Goal: Task Accomplishment & Management: Manage account settings

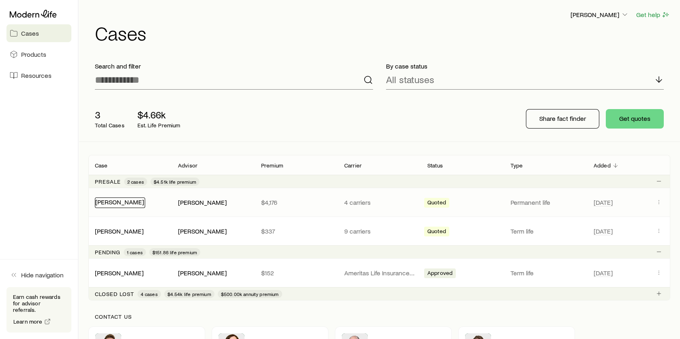
click at [124, 203] on link "[PERSON_NAME]" at bounding box center [119, 202] width 49 height 8
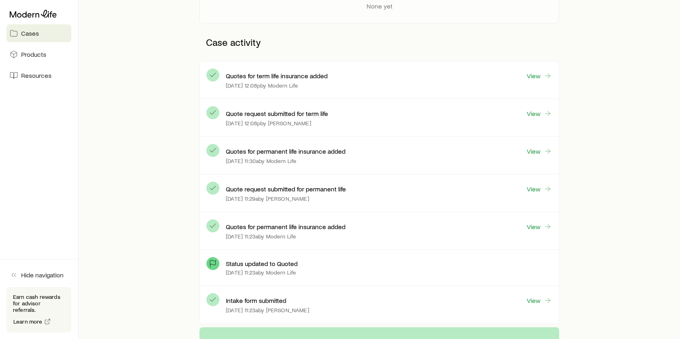
scroll to position [182, 0]
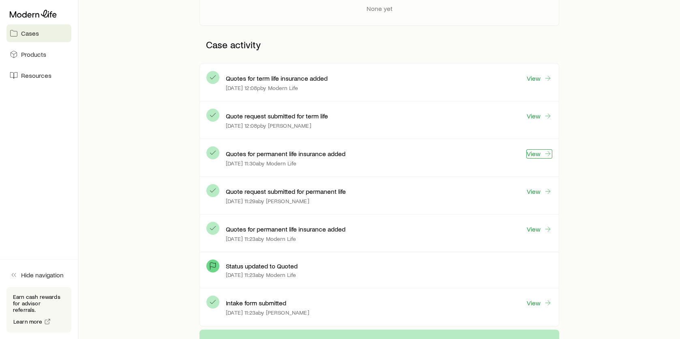
click at [541, 155] on link "View" at bounding box center [539, 153] width 26 height 9
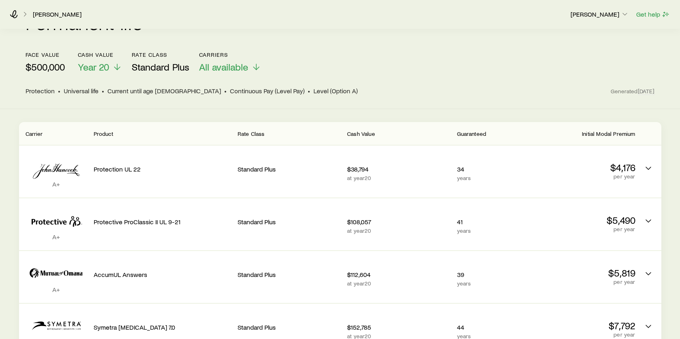
scroll to position [41, 0]
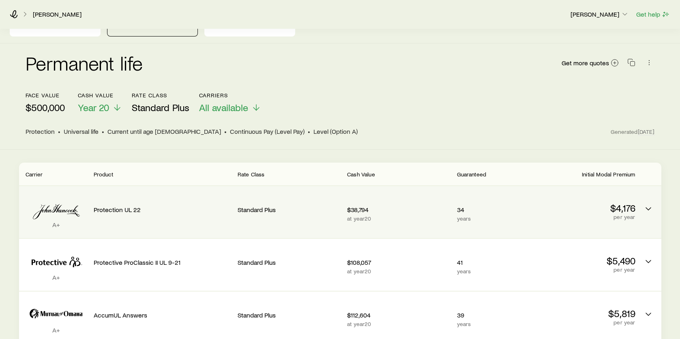
click at [623, 202] on p "$4,176" at bounding box center [583, 207] width 103 height 11
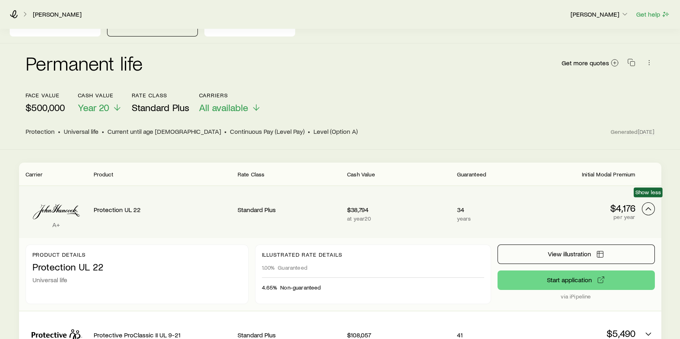
click at [644, 204] on icon "Permanent quotes" at bounding box center [648, 209] width 10 height 10
